Goal: Book appointment/travel/reservation

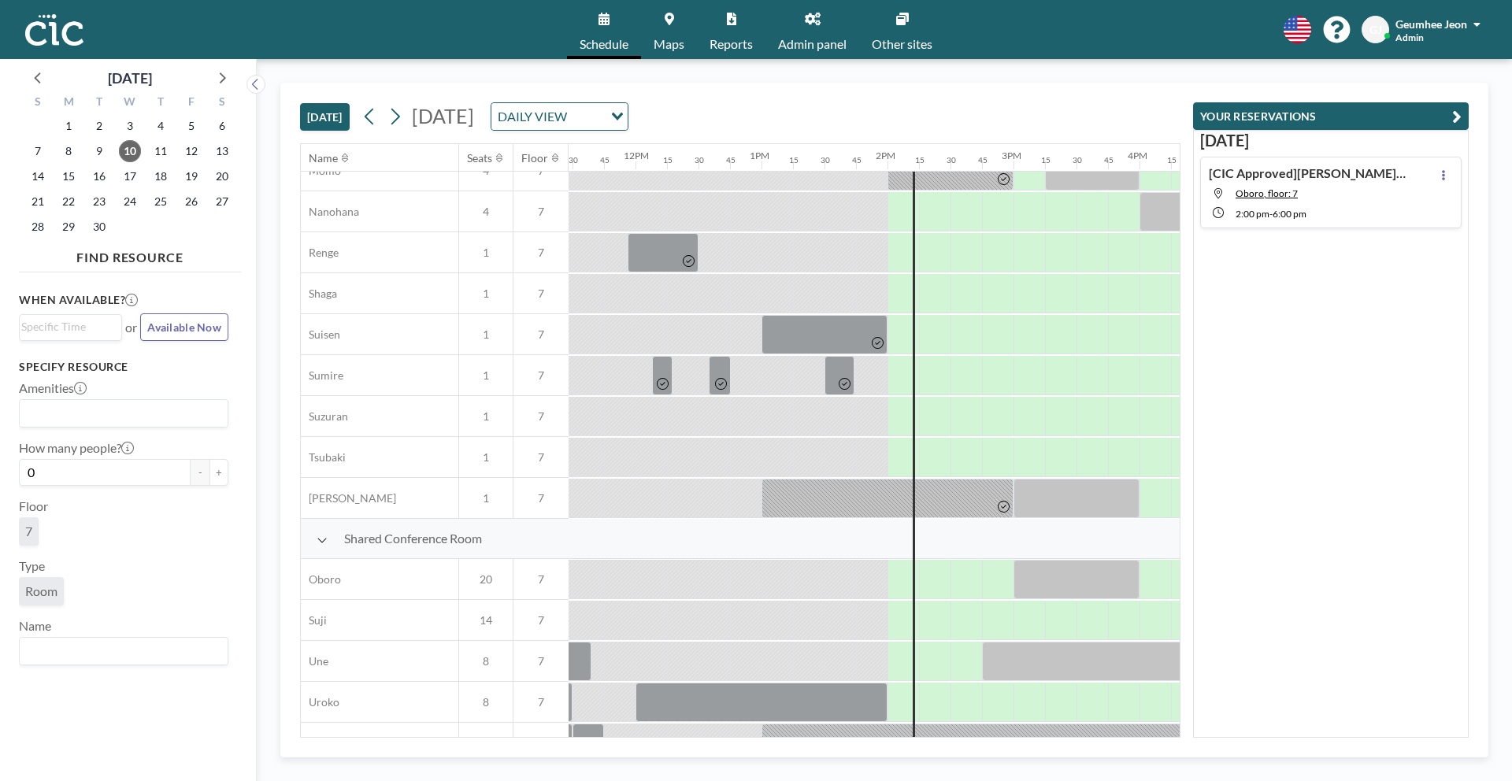
scroll to position [915, 1445]
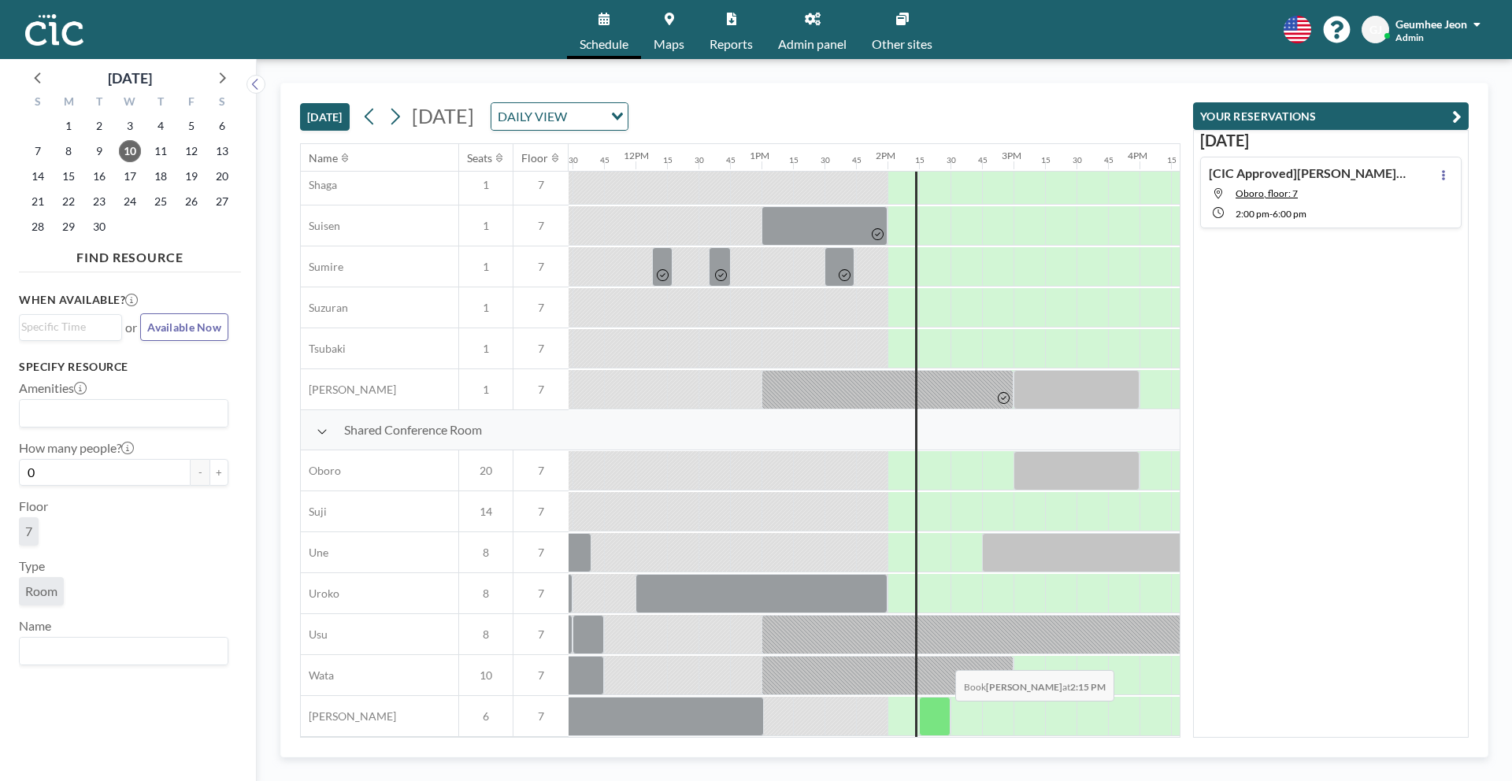
drag, startPoint x: 915, startPoint y: 716, endPoint x: 930, endPoint y: 712, distance: 15.5
click at [930, 712] on div at bounding box center [635, 716] width 3024 height 41
drag, startPoint x: 935, startPoint y: 710, endPoint x: 875, endPoint y: 688, distance: 63.8
click at [875, 696] on div at bounding box center [635, 716] width 3024 height 41
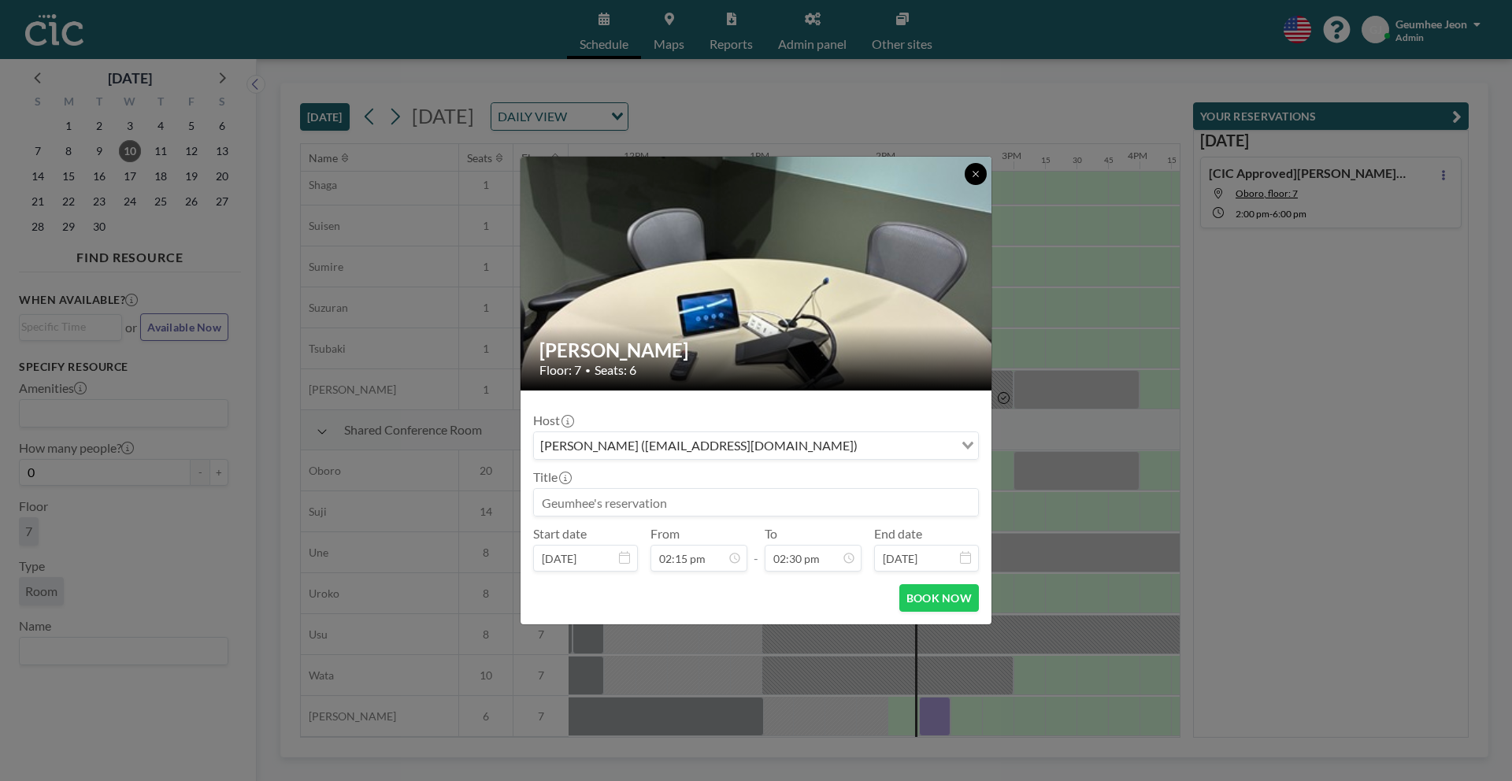
click at [978, 173] on icon at bounding box center [975, 173] width 9 height 9
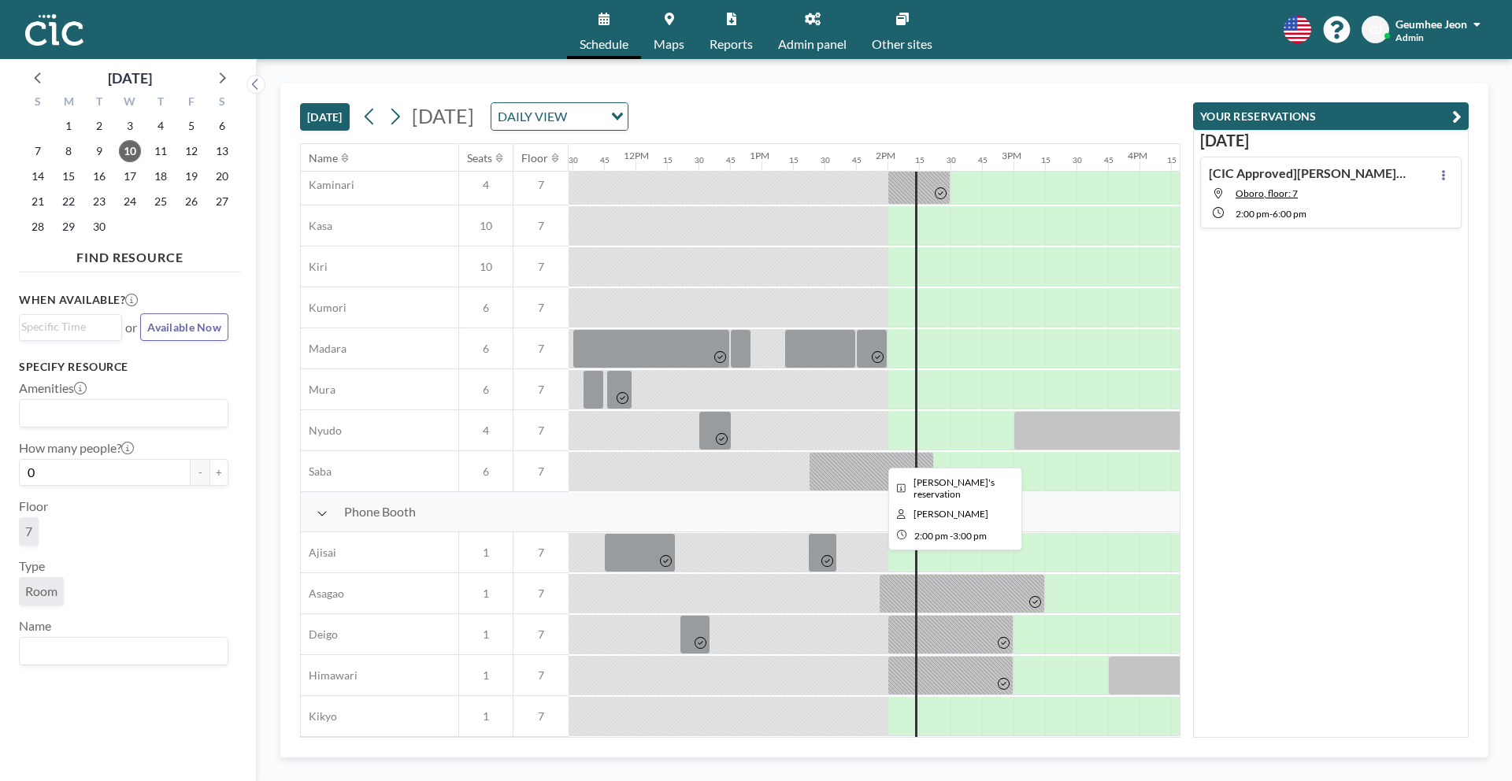
scroll to position [0, 1445]
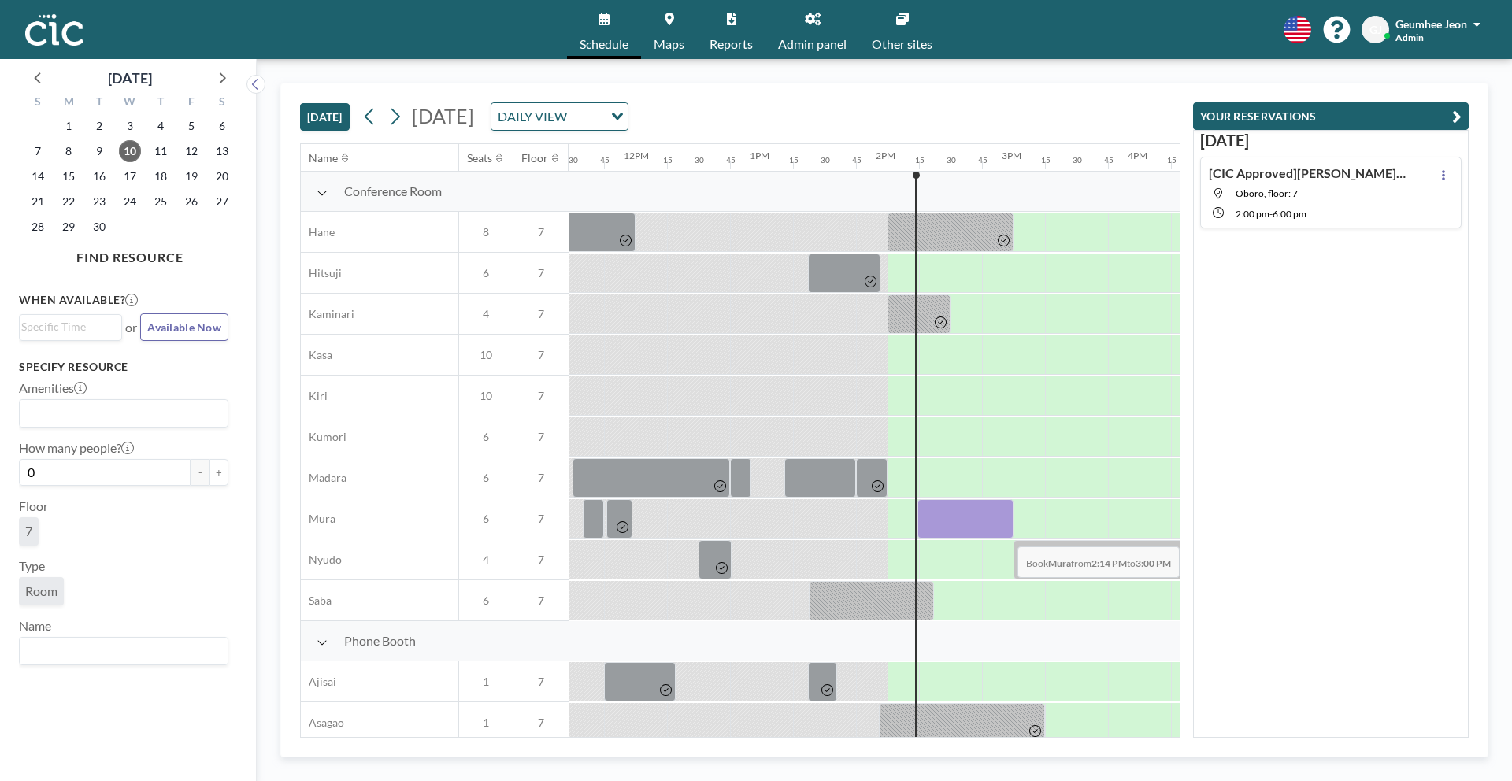
drag, startPoint x: 939, startPoint y: 527, endPoint x: 1009, endPoint y: 535, distance: 70.5
click at [1009, 535] on div at bounding box center [966, 518] width 96 height 39
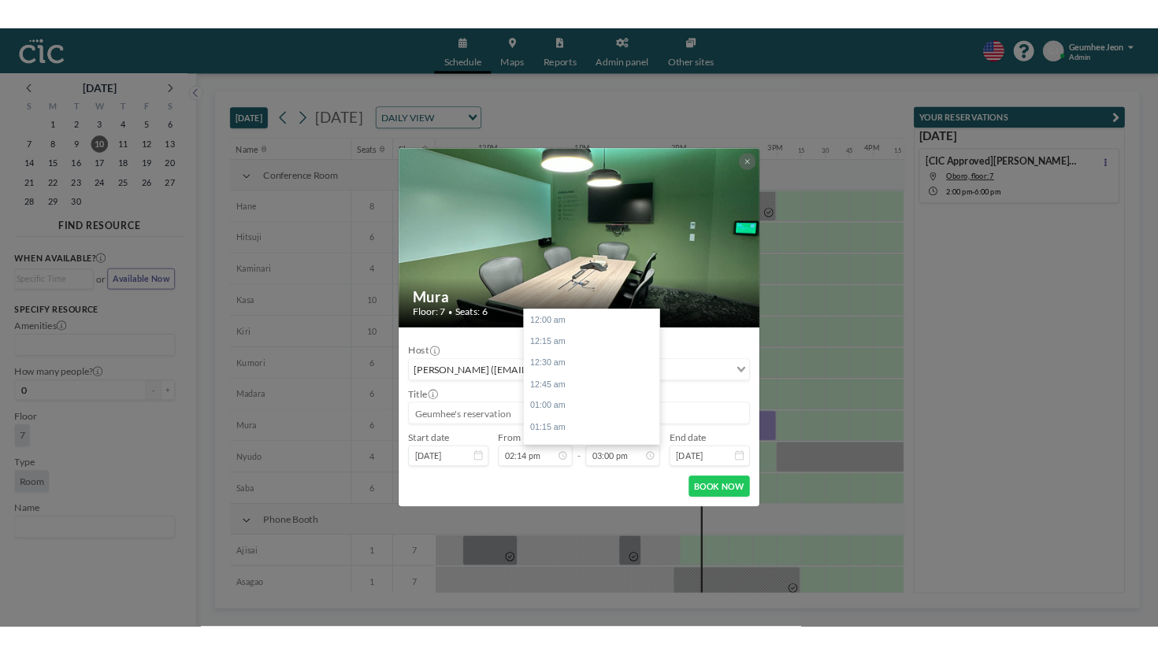
scroll to position [1682, 0]
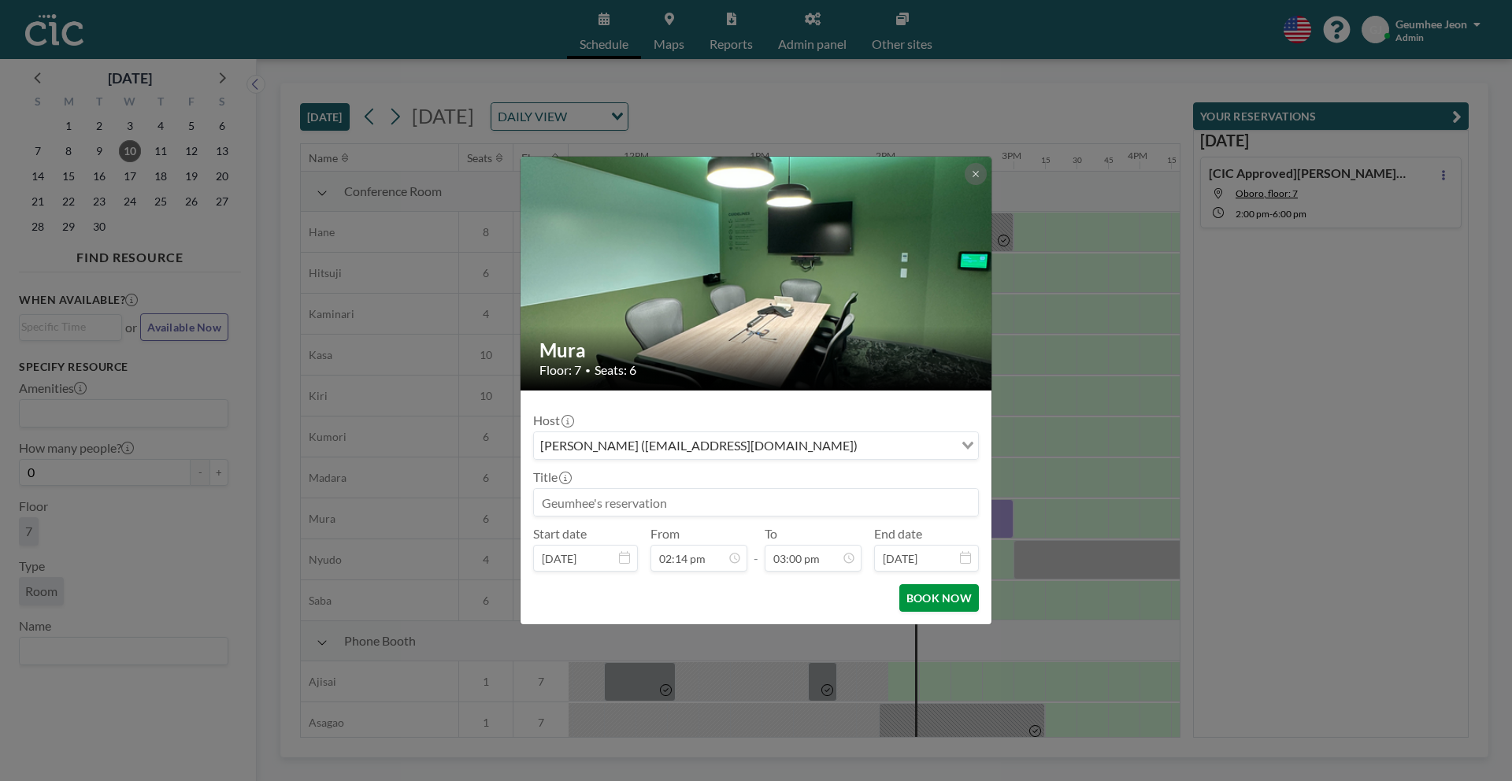
click at [959, 603] on button "BOOK NOW" at bounding box center [939, 598] width 80 height 28
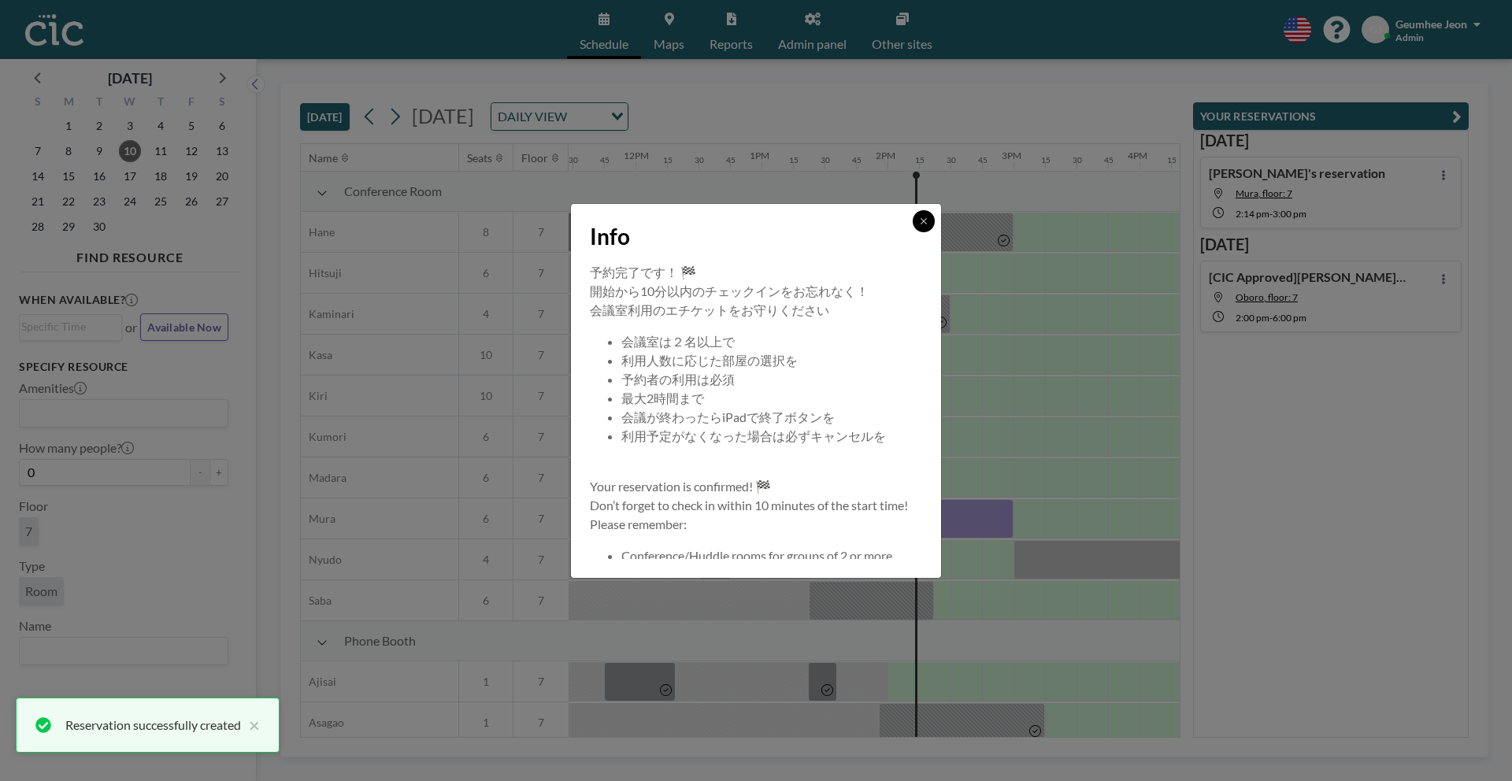
click at [922, 226] on button at bounding box center [924, 221] width 22 height 22
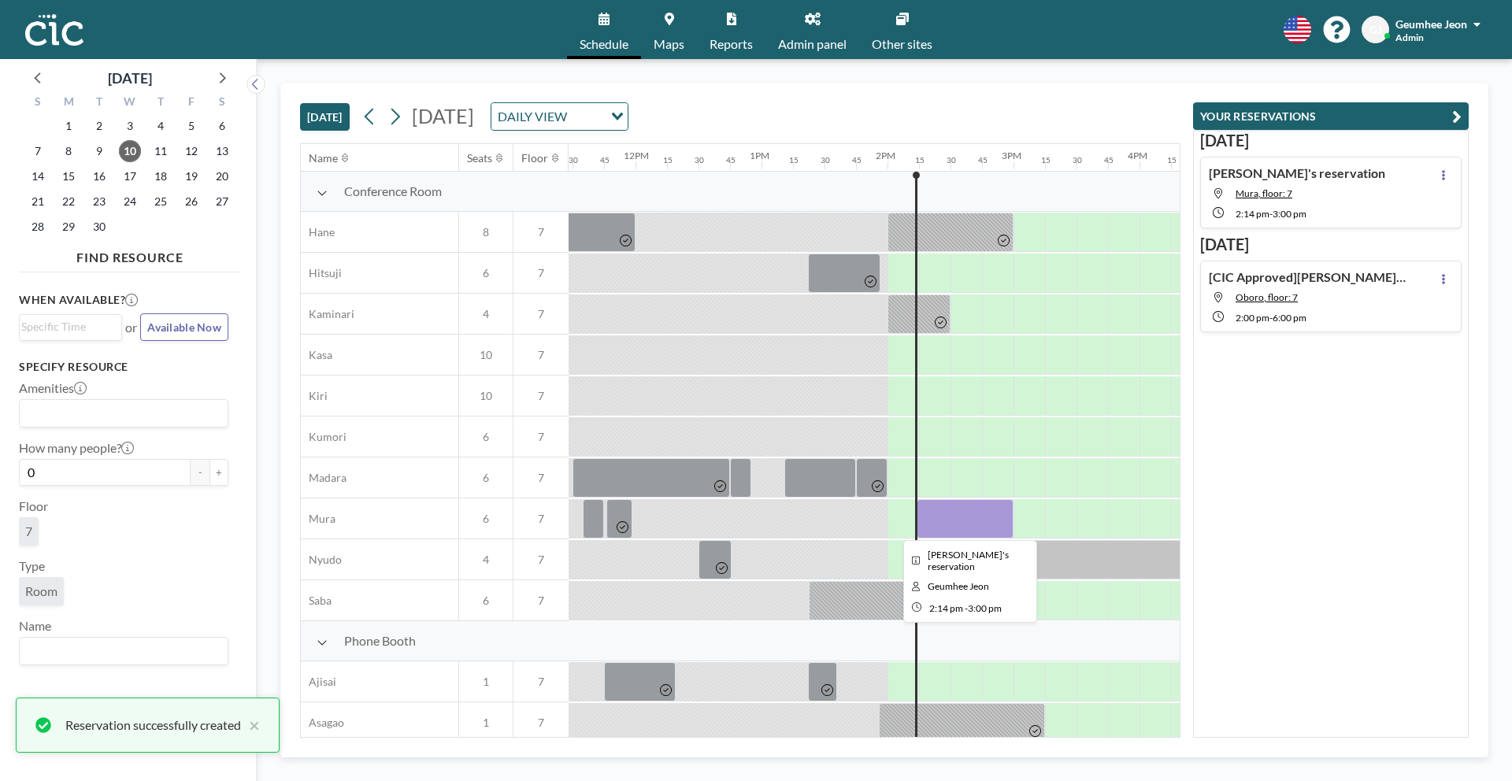
click at [957, 531] on div at bounding box center [965, 518] width 97 height 39
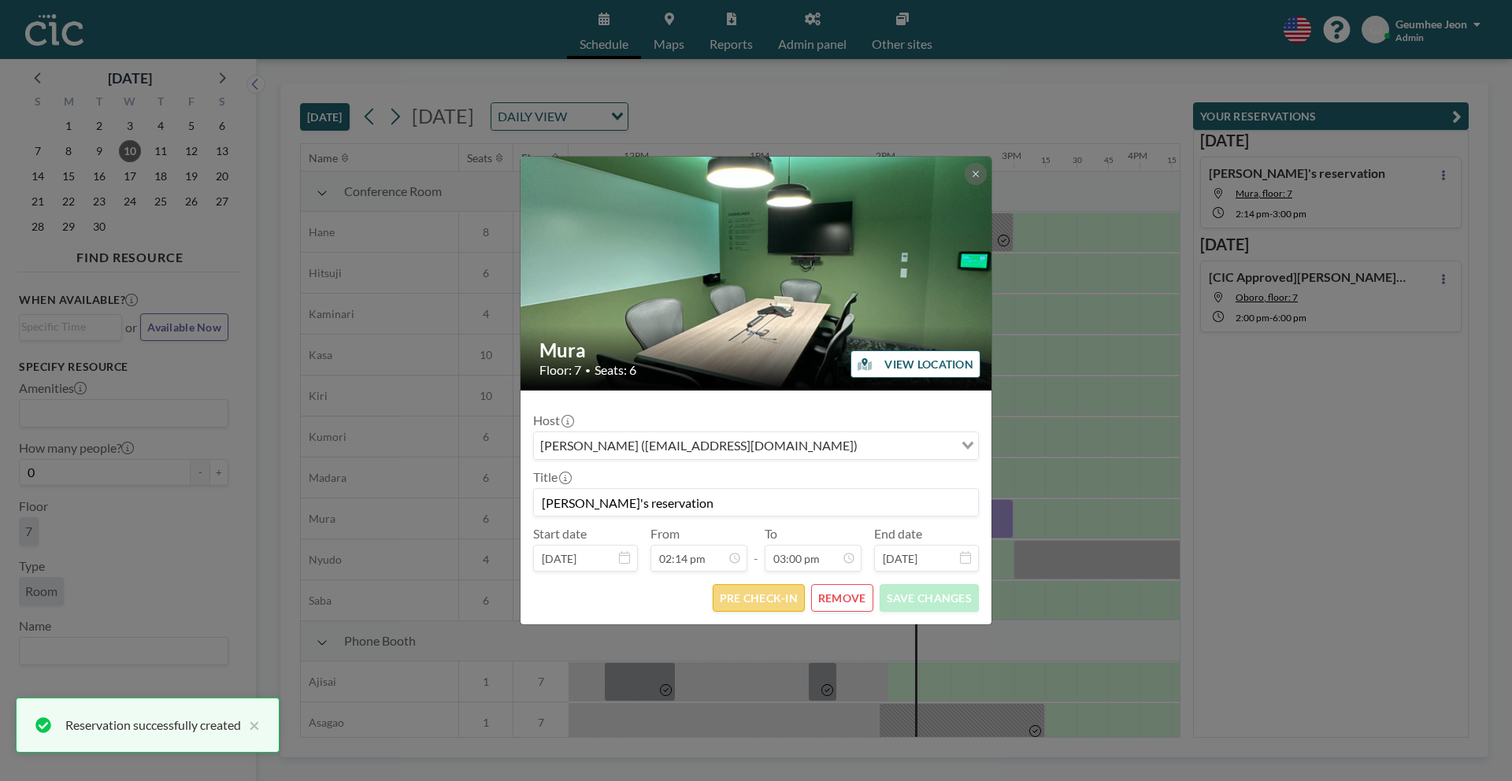
click at [762, 599] on button "PRE CHECK-IN" at bounding box center [759, 598] width 92 height 28
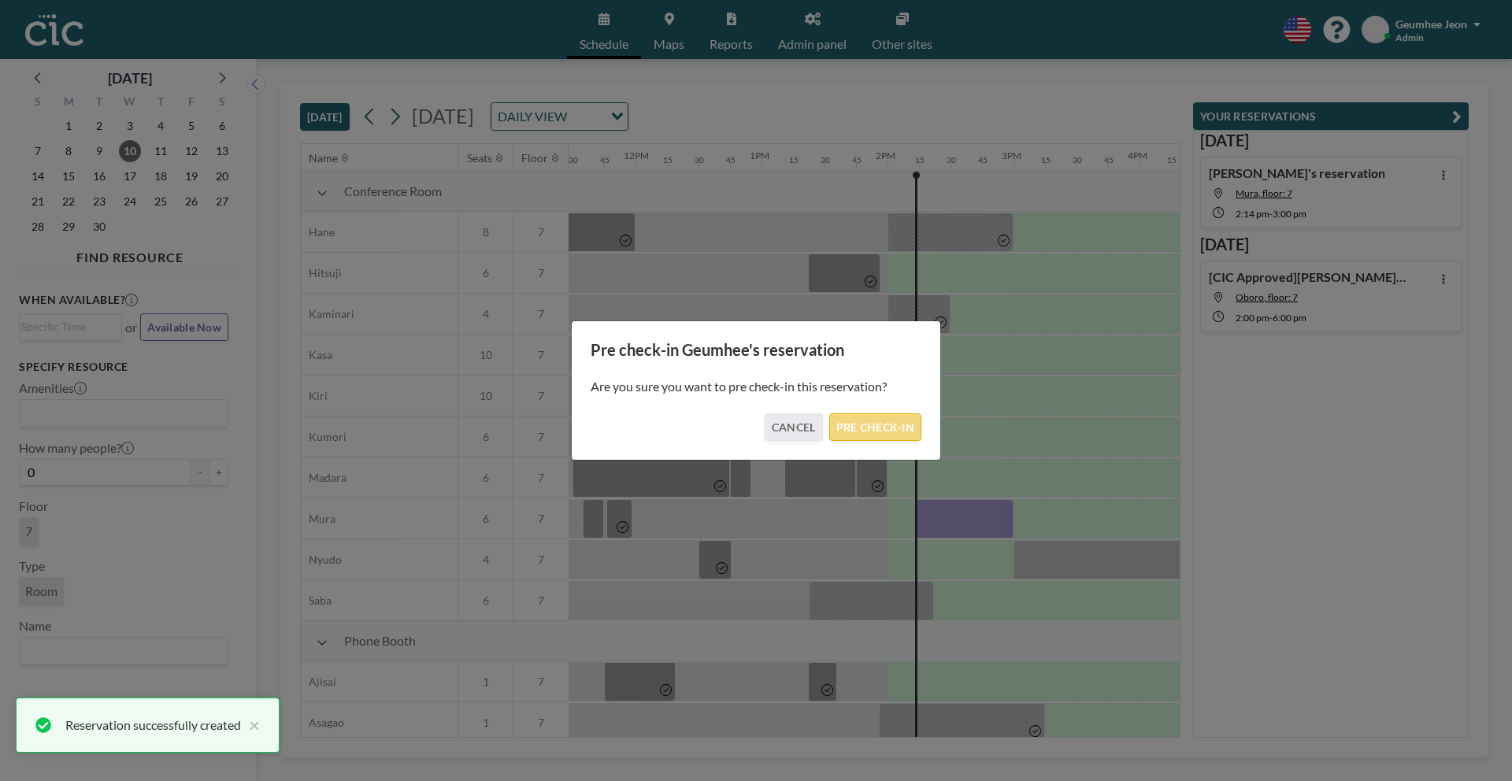
click at [891, 428] on button "PRE CHECK-IN" at bounding box center [875, 428] width 92 height 28
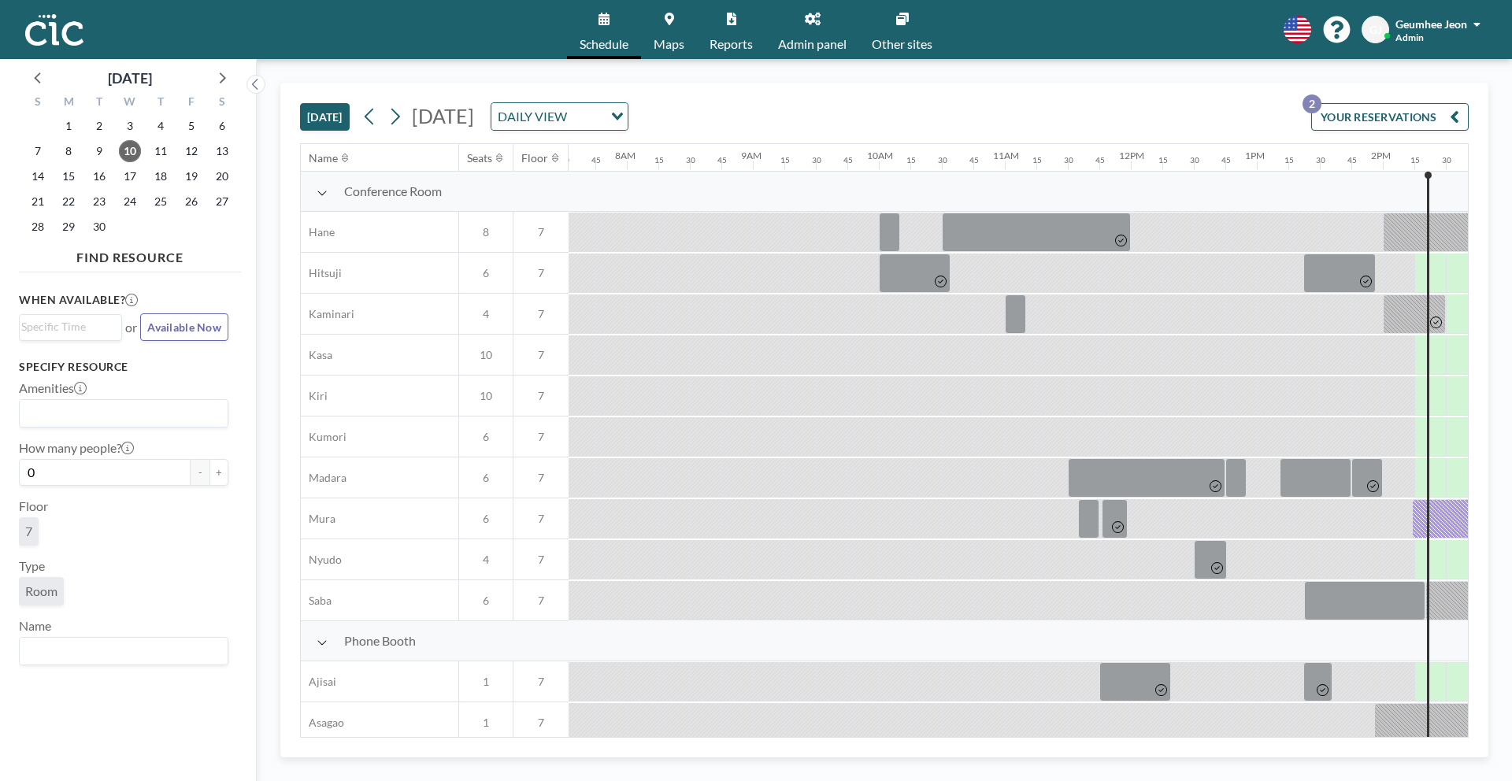
scroll to position [0, 1054]
